Goal: Navigation & Orientation: Find specific page/section

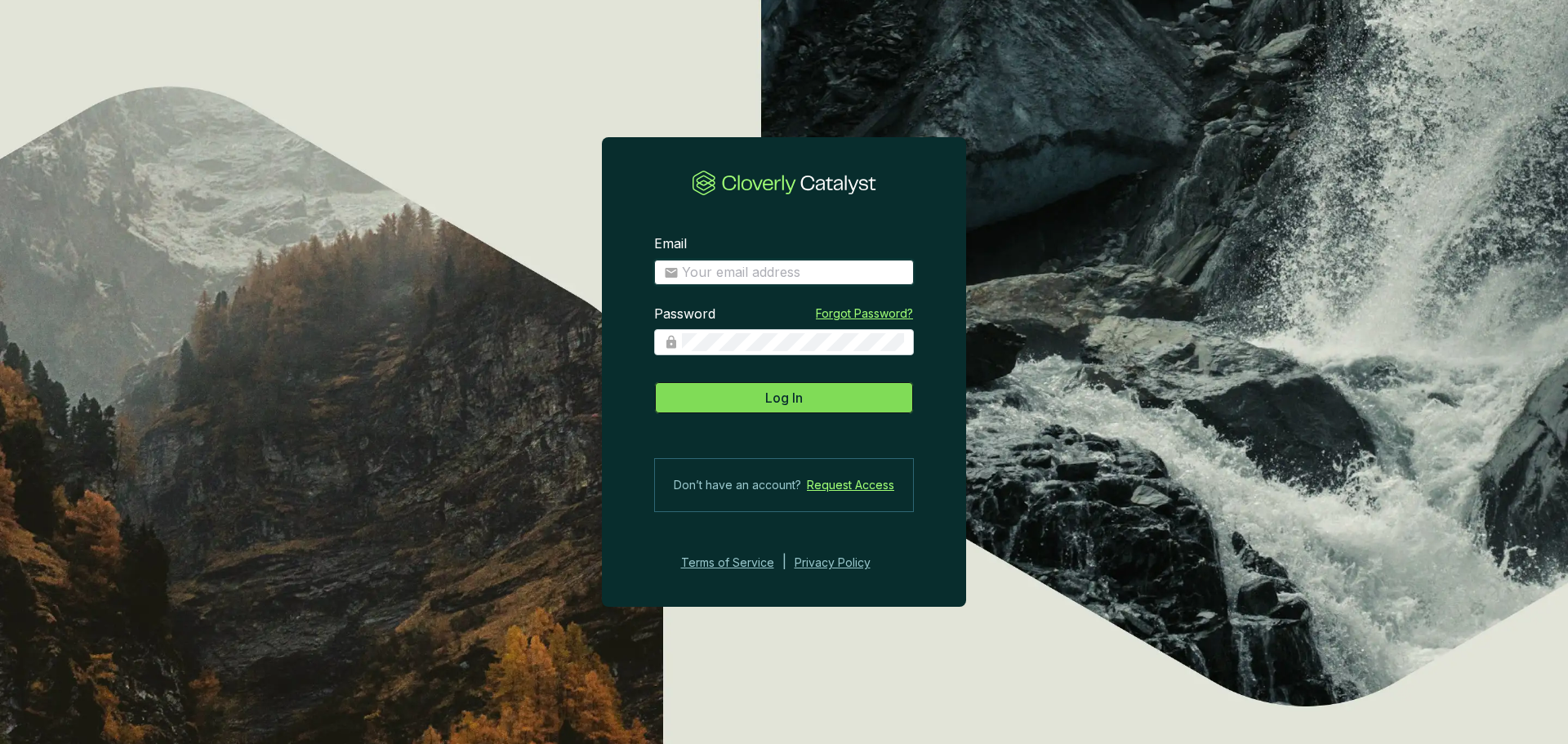
type input "[EMAIL_ADDRESS][DOMAIN_NAME]"
click at [771, 405] on span "Log In" at bounding box center [783, 397] width 38 height 19
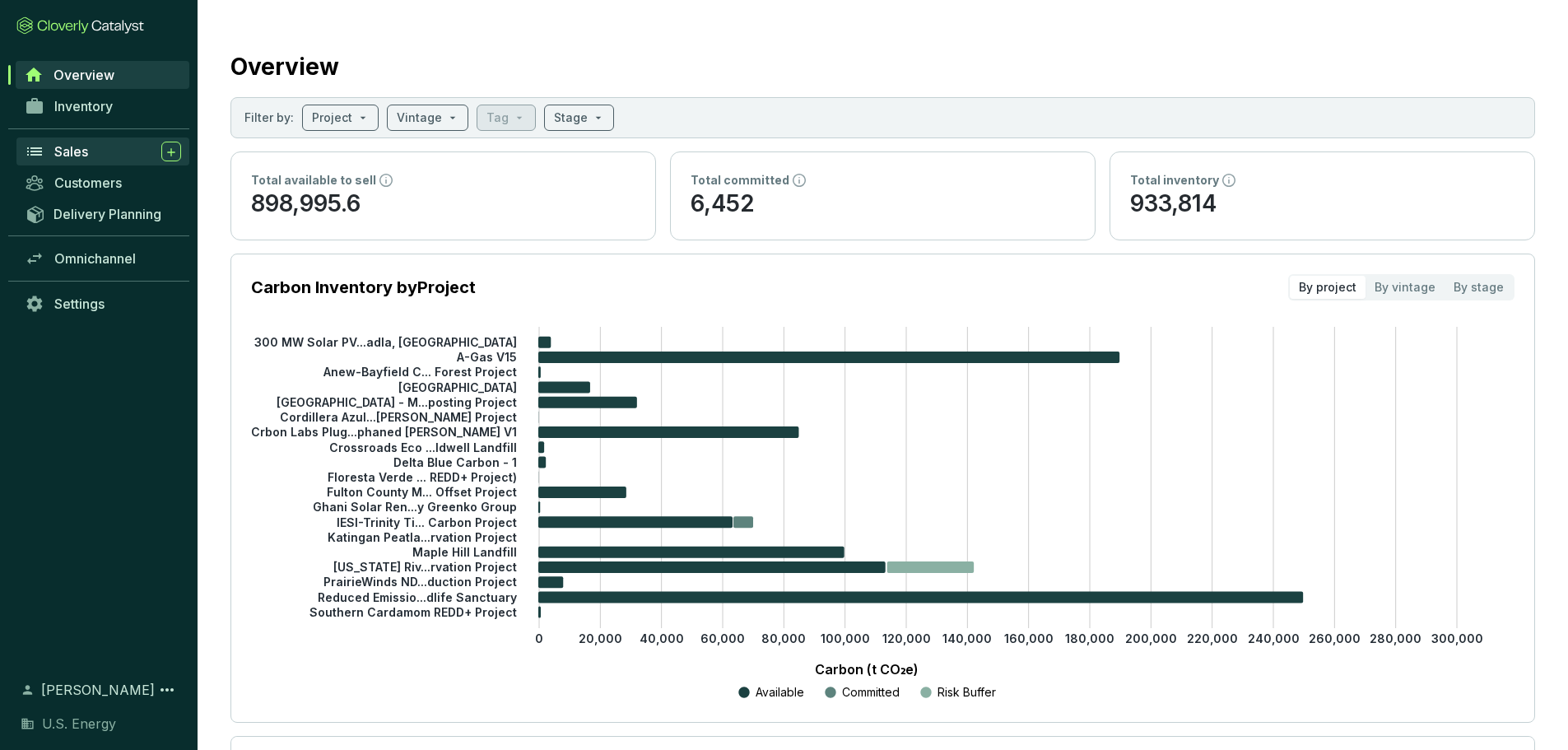
click at [74, 160] on div "Sales" at bounding box center [118, 151] width 127 height 19
